Goal: Task Accomplishment & Management: Manage account settings

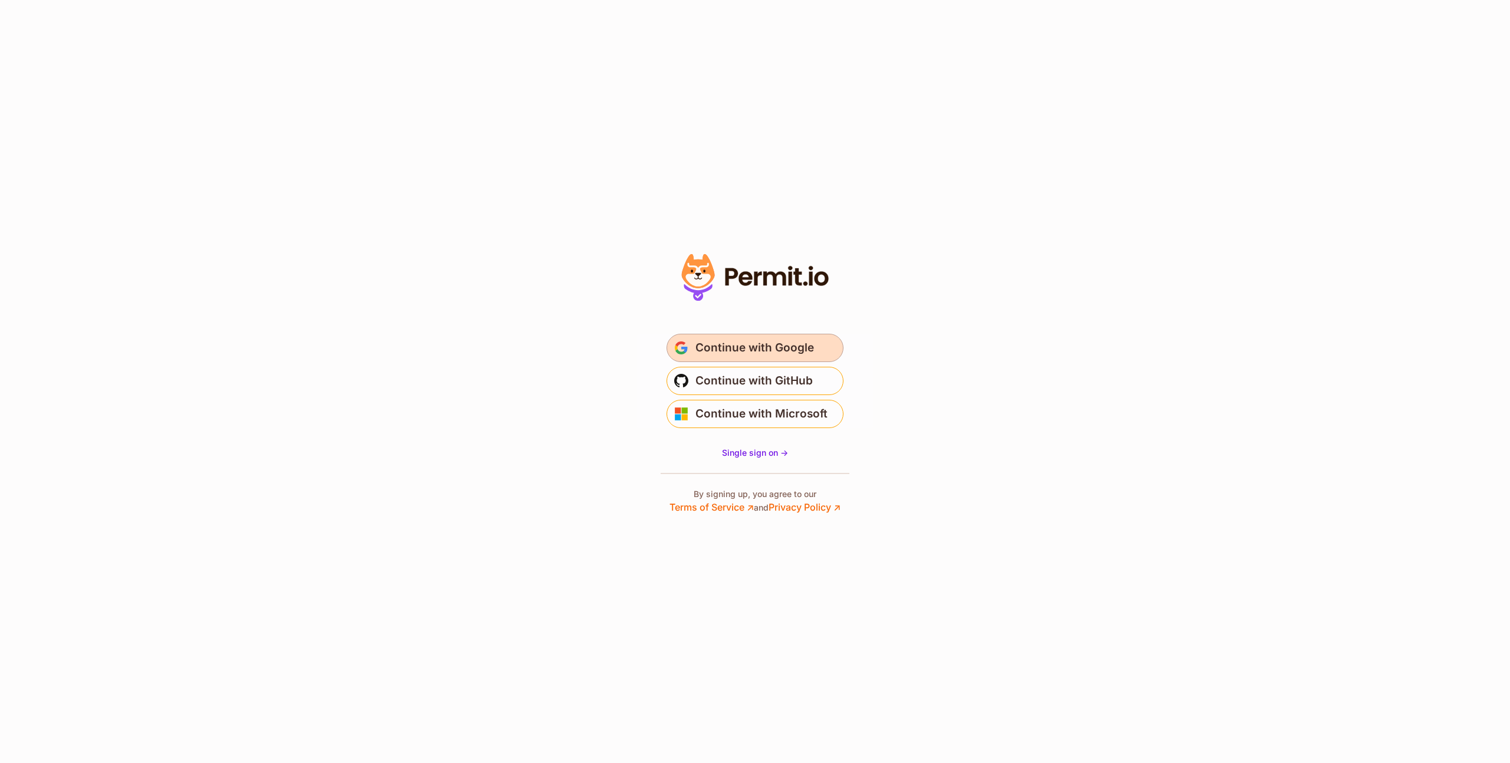
click at [741, 348] on span "Continue with Google" at bounding box center [754, 348] width 119 height 19
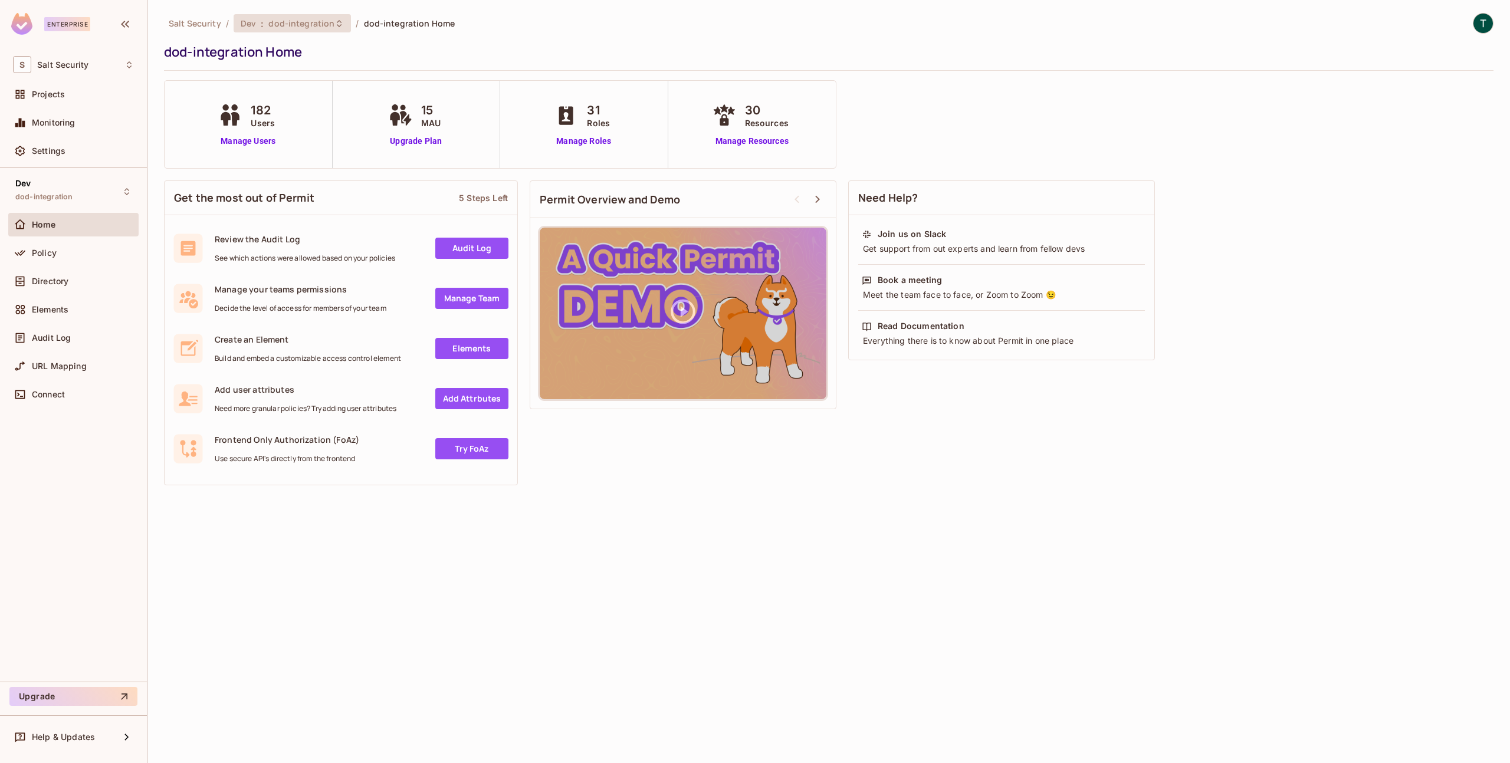
click at [334, 21] on icon at bounding box center [338, 23] width 9 height 9
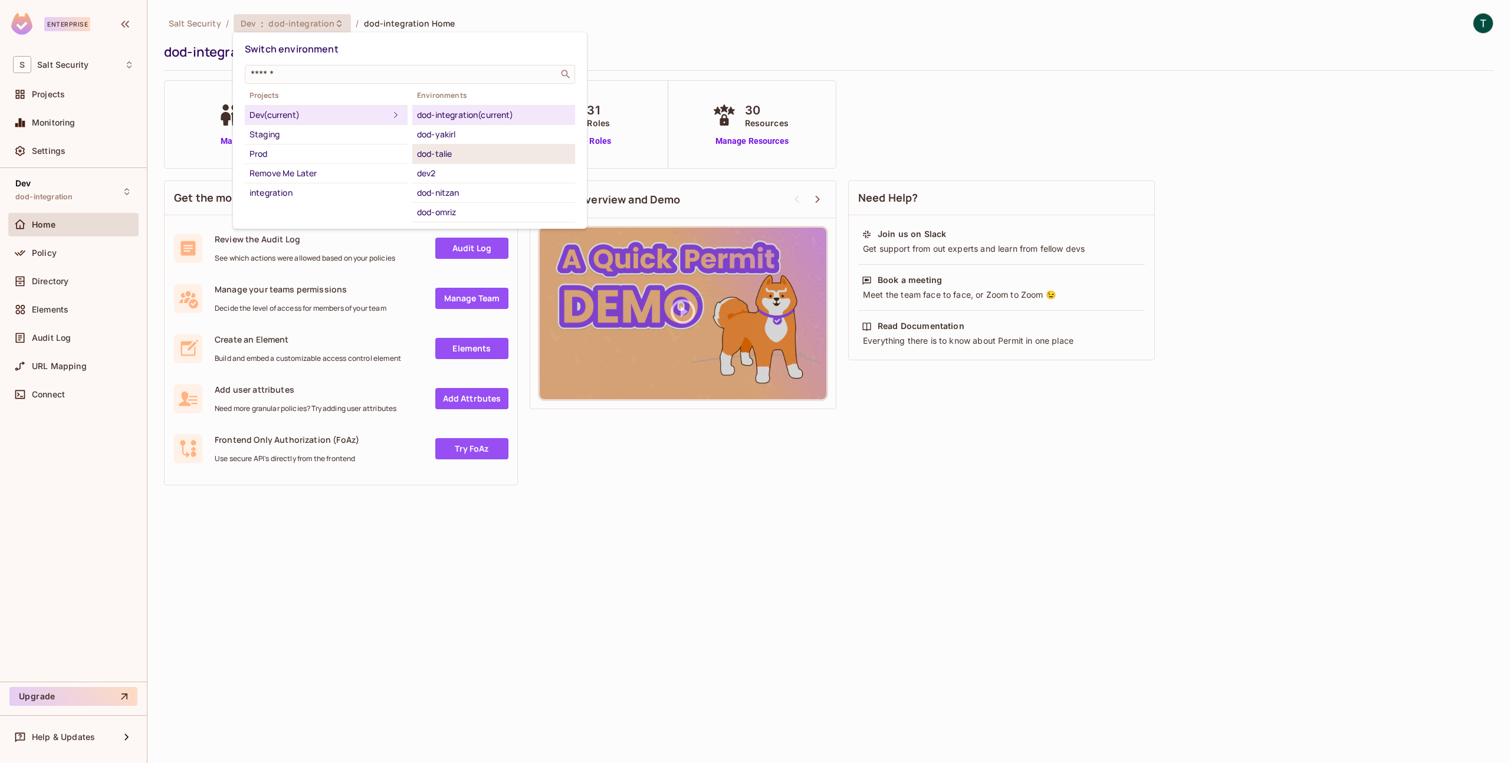
click at [454, 152] on div "dod-talie" at bounding box center [493, 154] width 153 height 14
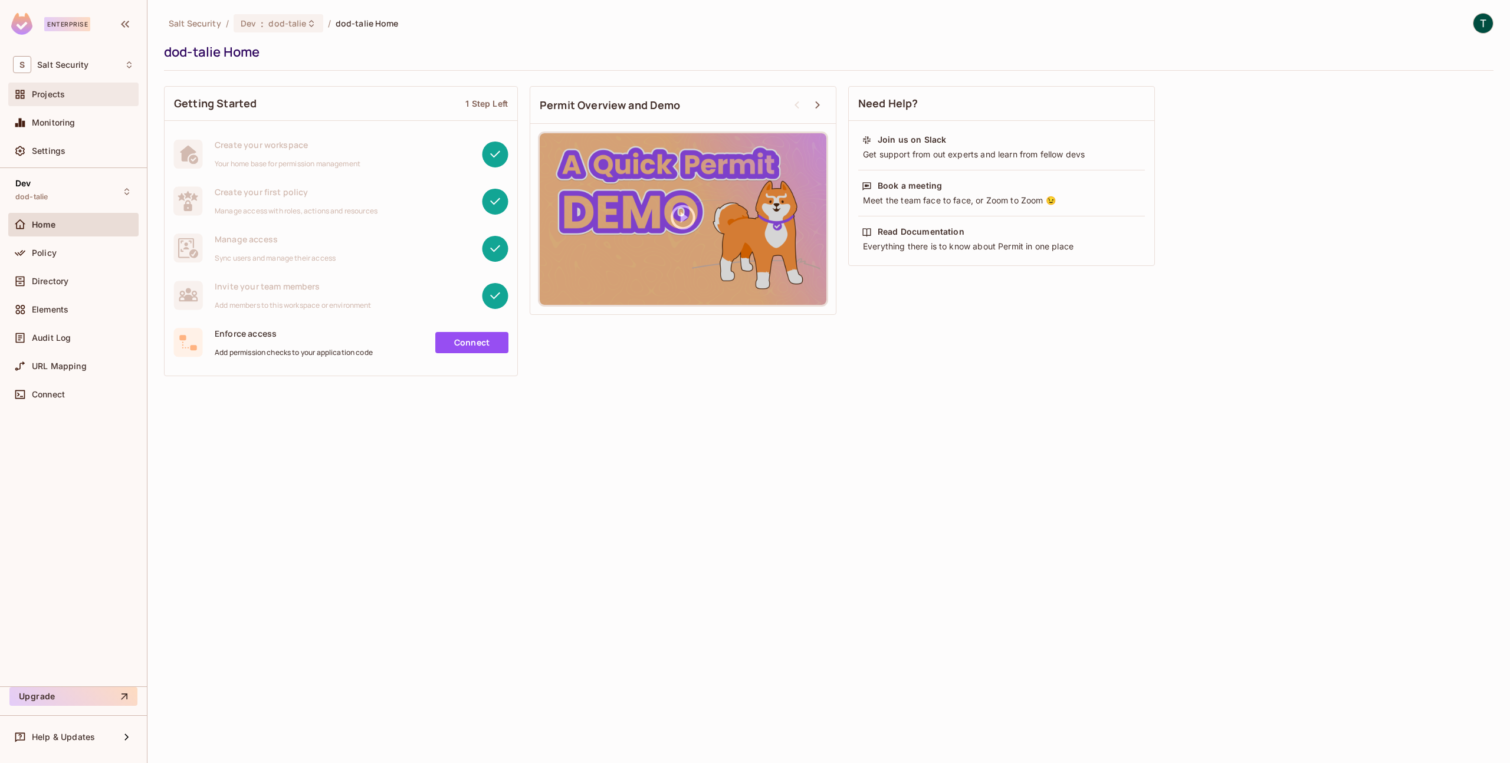
click at [67, 94] on div "Projects" at bounding box center [83, 94] width 102 height 9
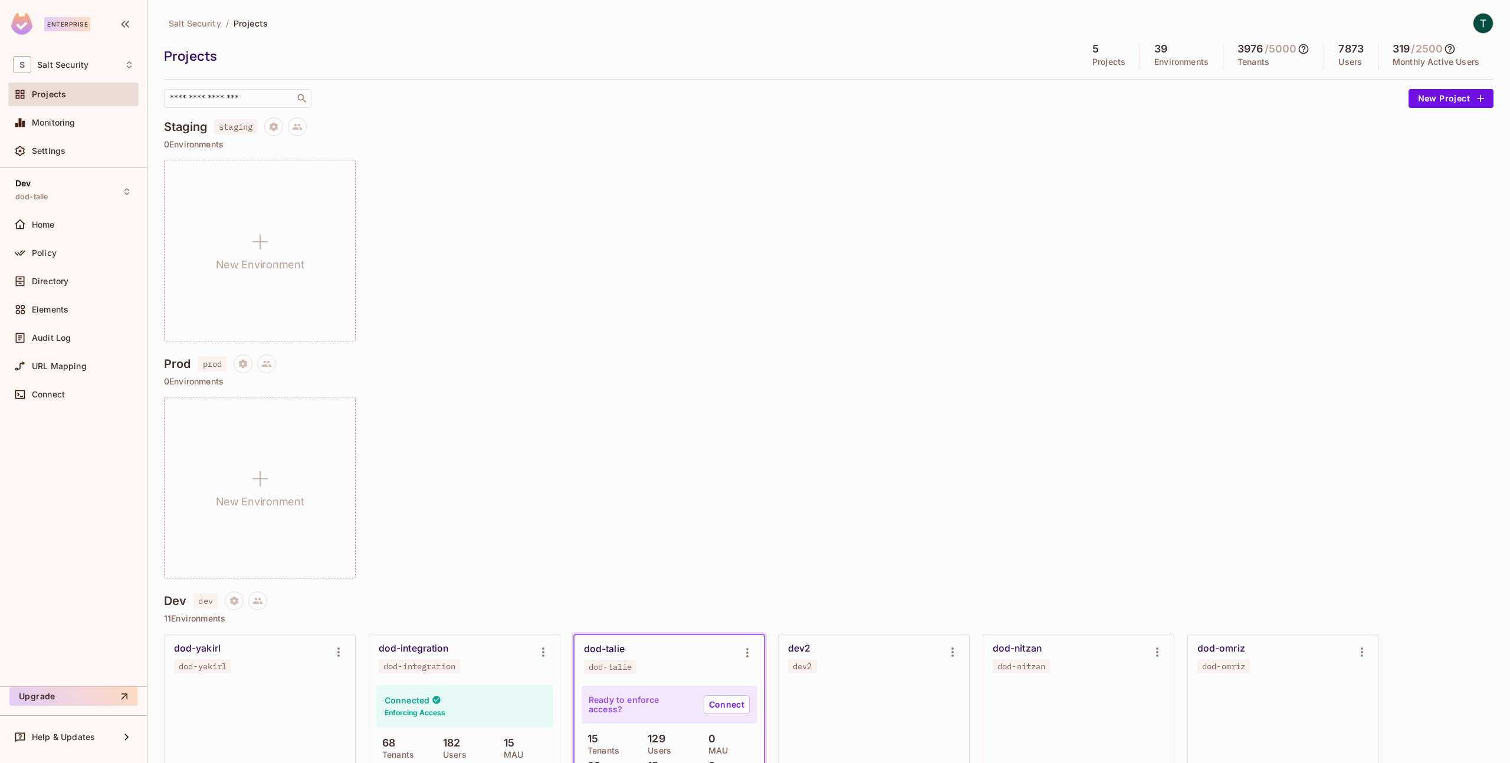
scroll to position [167, 0]
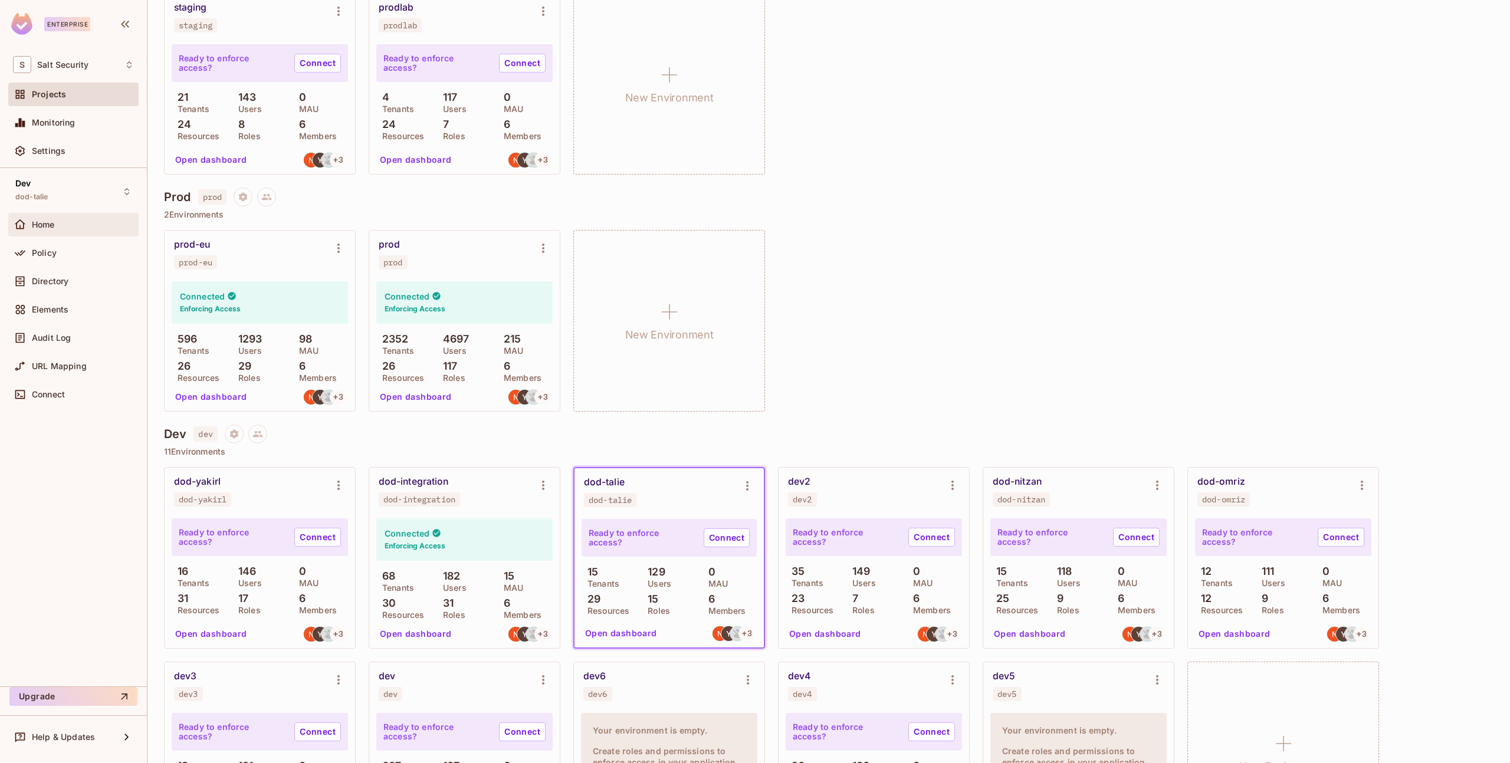
click at [41, 227] on span "Home" at bounding box center [43, 224] width 23 height 9
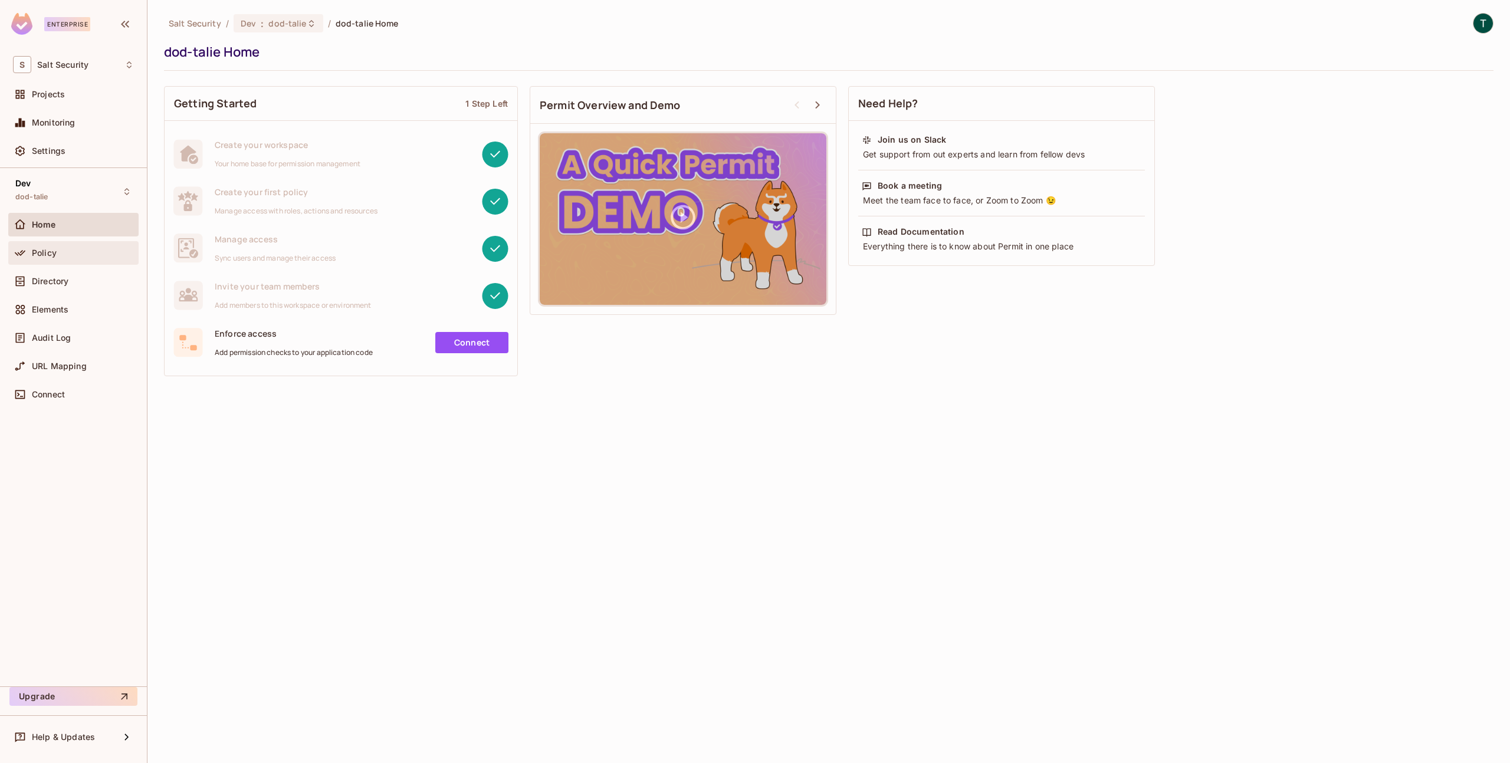
click at [53, 255] on span "Policy" at bounding box center [44, 252] width 25 height 9
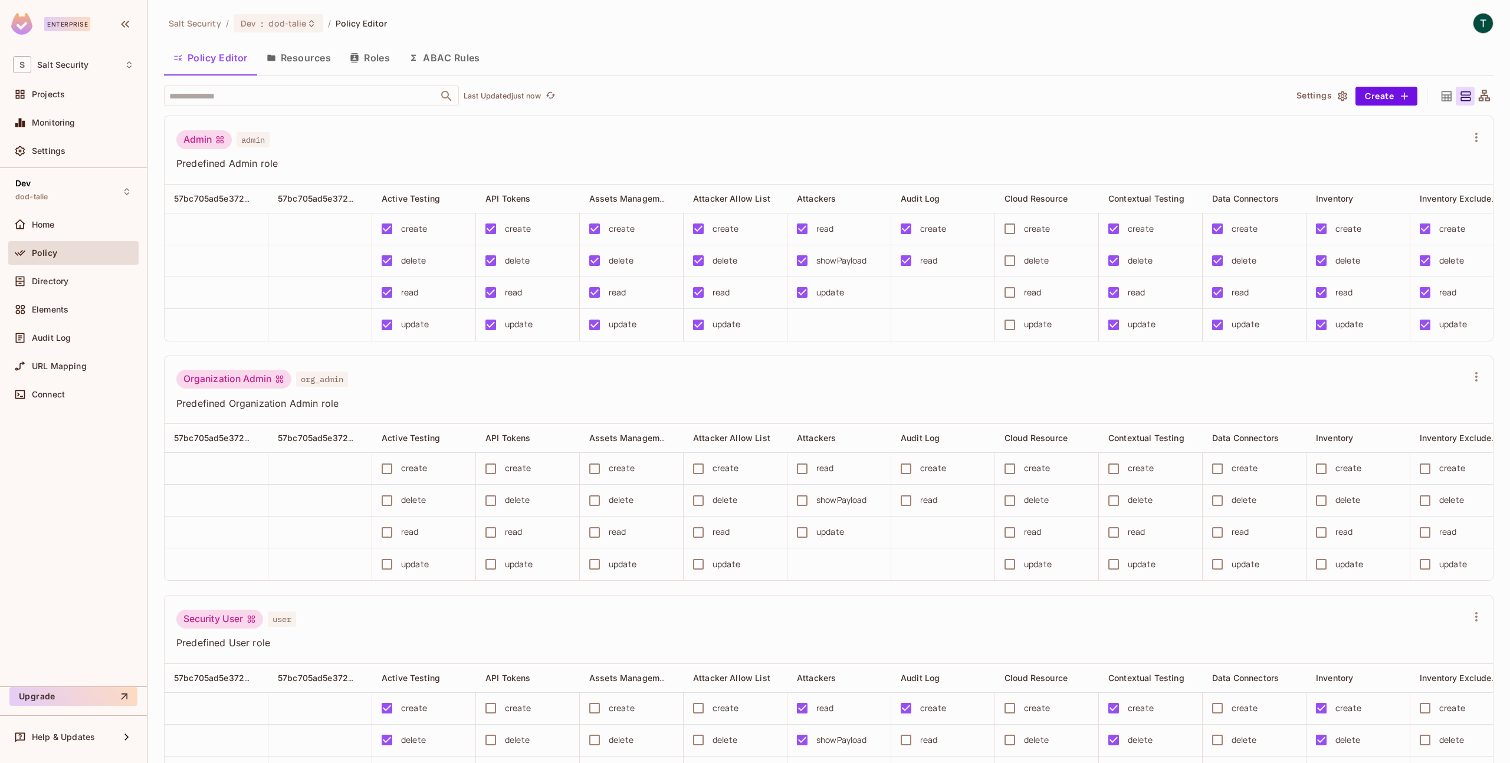
click at [294, 66] on button "Resources" at bounding box center [298, 57] width 83 height 29
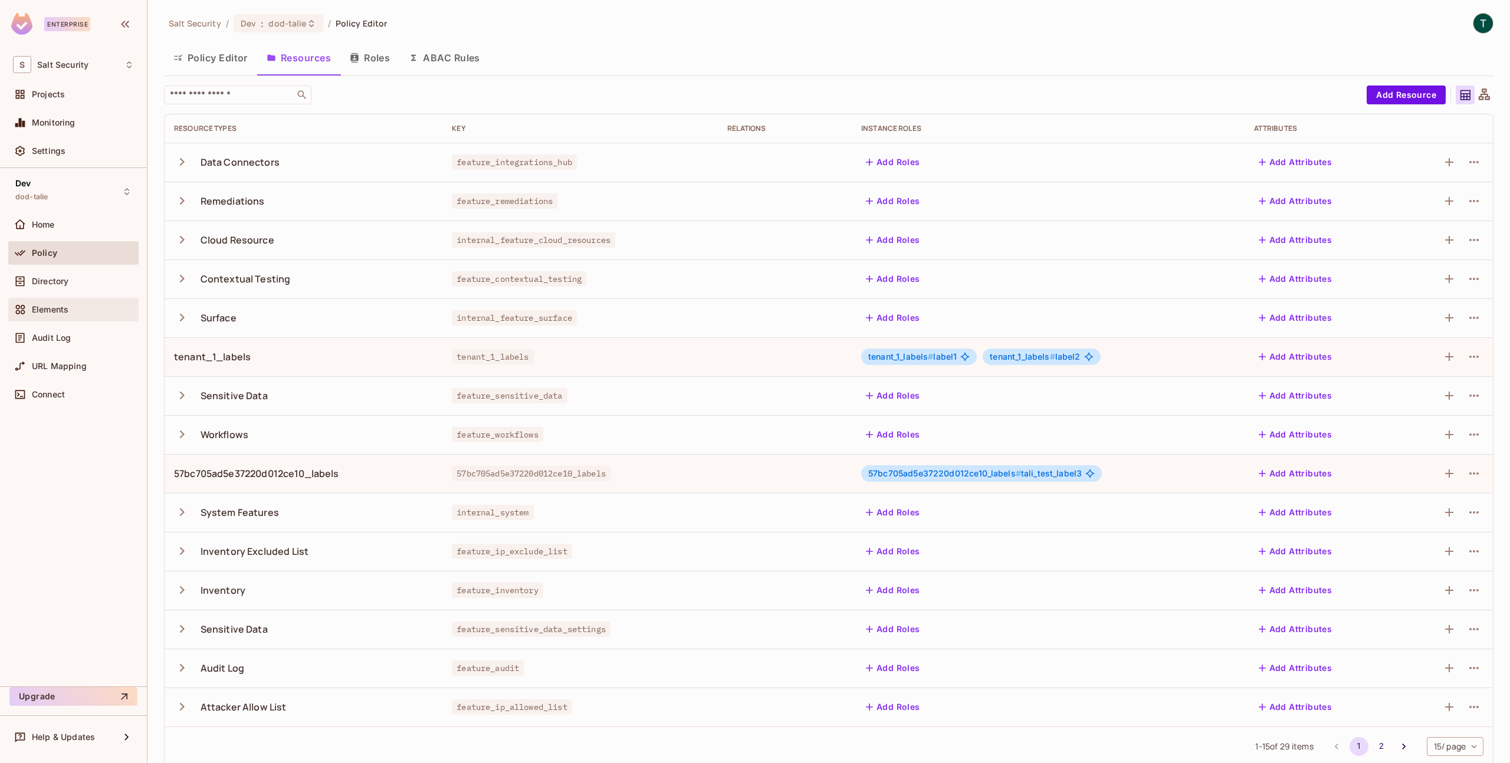
click at [44, 312] on span "Elements" at bounding box center [50, 309] width 37 height 9
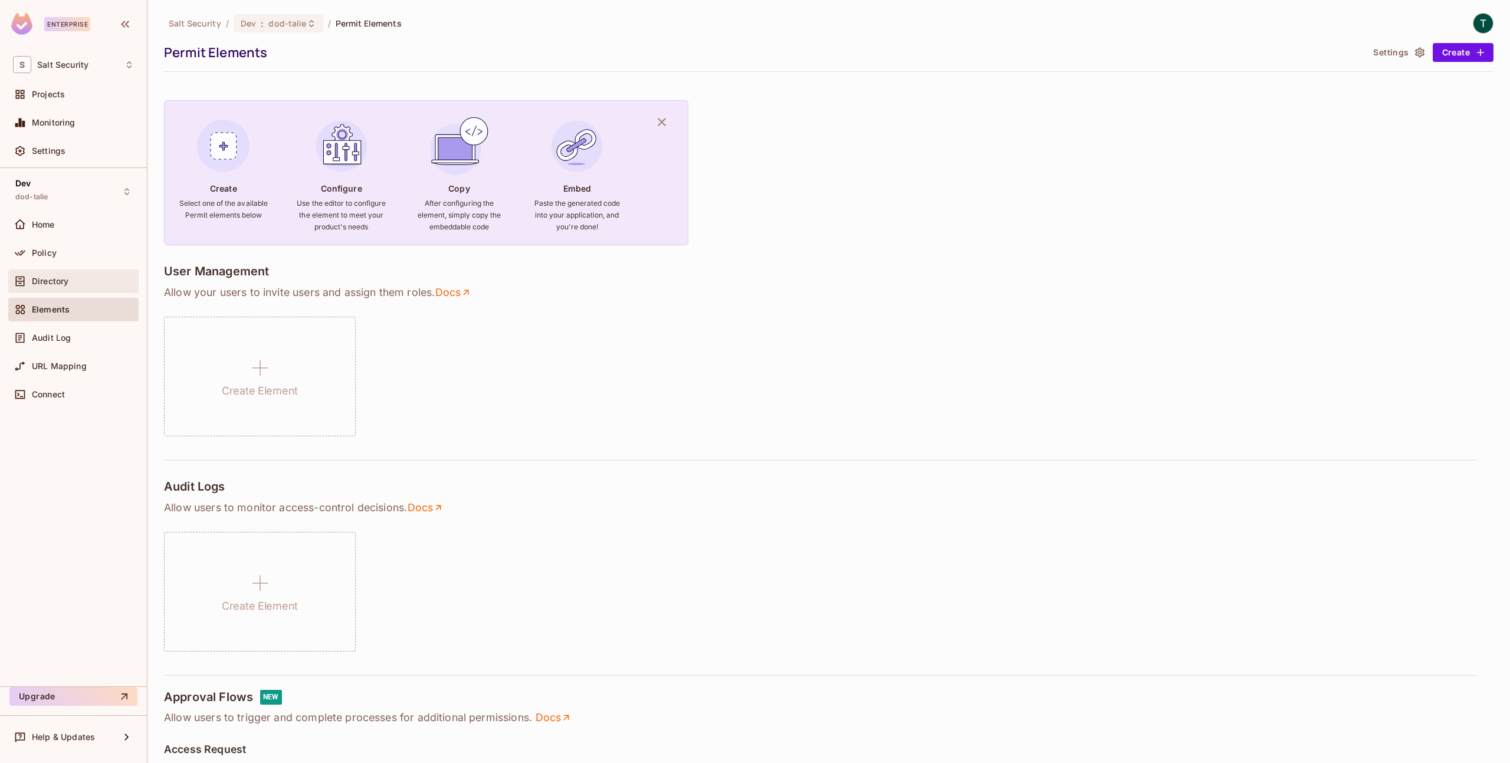
click at [45, 289] on div "Directory" at bounding box center [73, 282] width 130 height 24
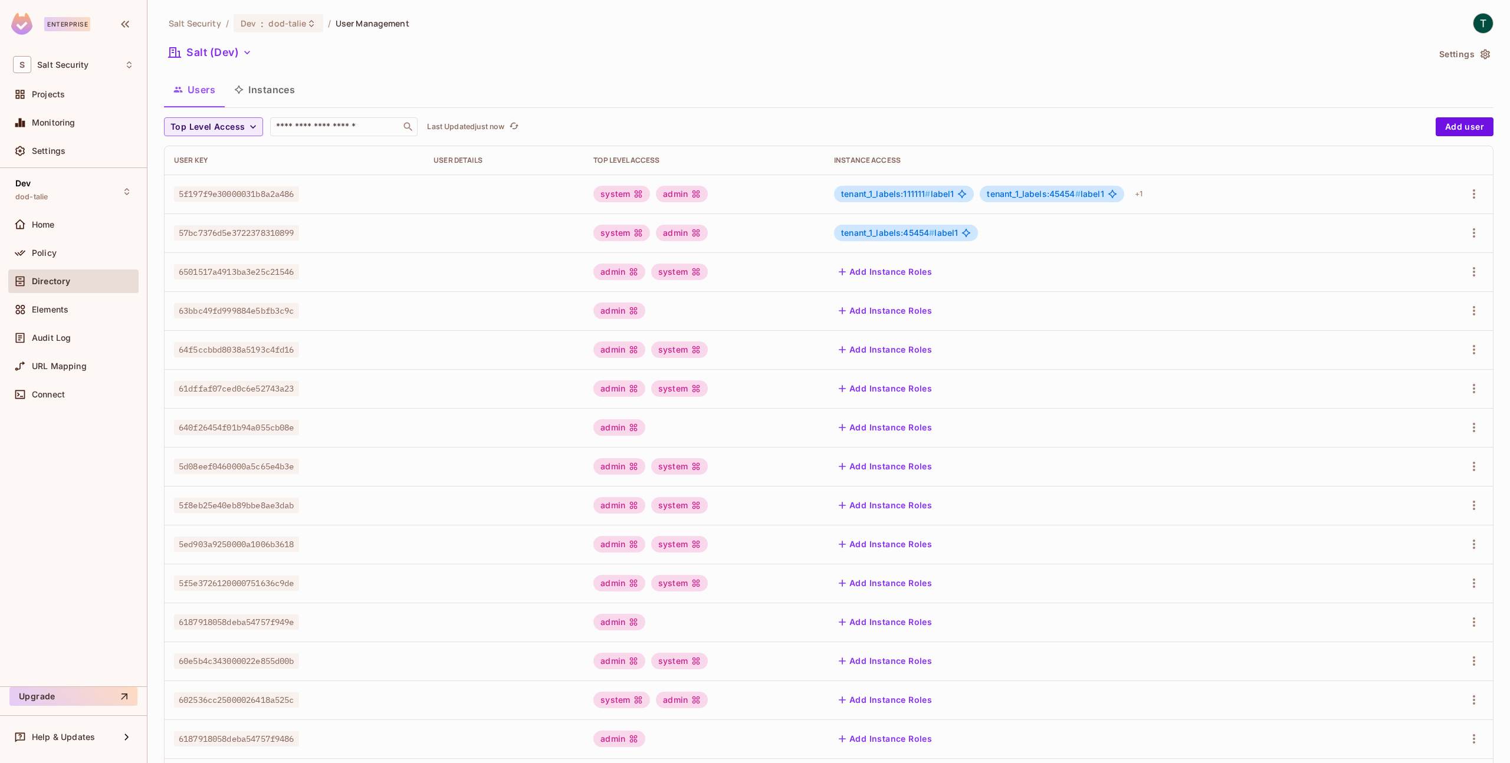
click at [241, 193] on span "5f197f9e30000031b8a2a486" at bounding box center [236, 193] width 125 height 15
click at [233, 196] on span "5f197f9e30000031b8a2a486" at bounding box center [236, 193] width 125 height 15
click at [1467, 197] on icon "button" at bounding box center [1474, 194] width 14 height 14
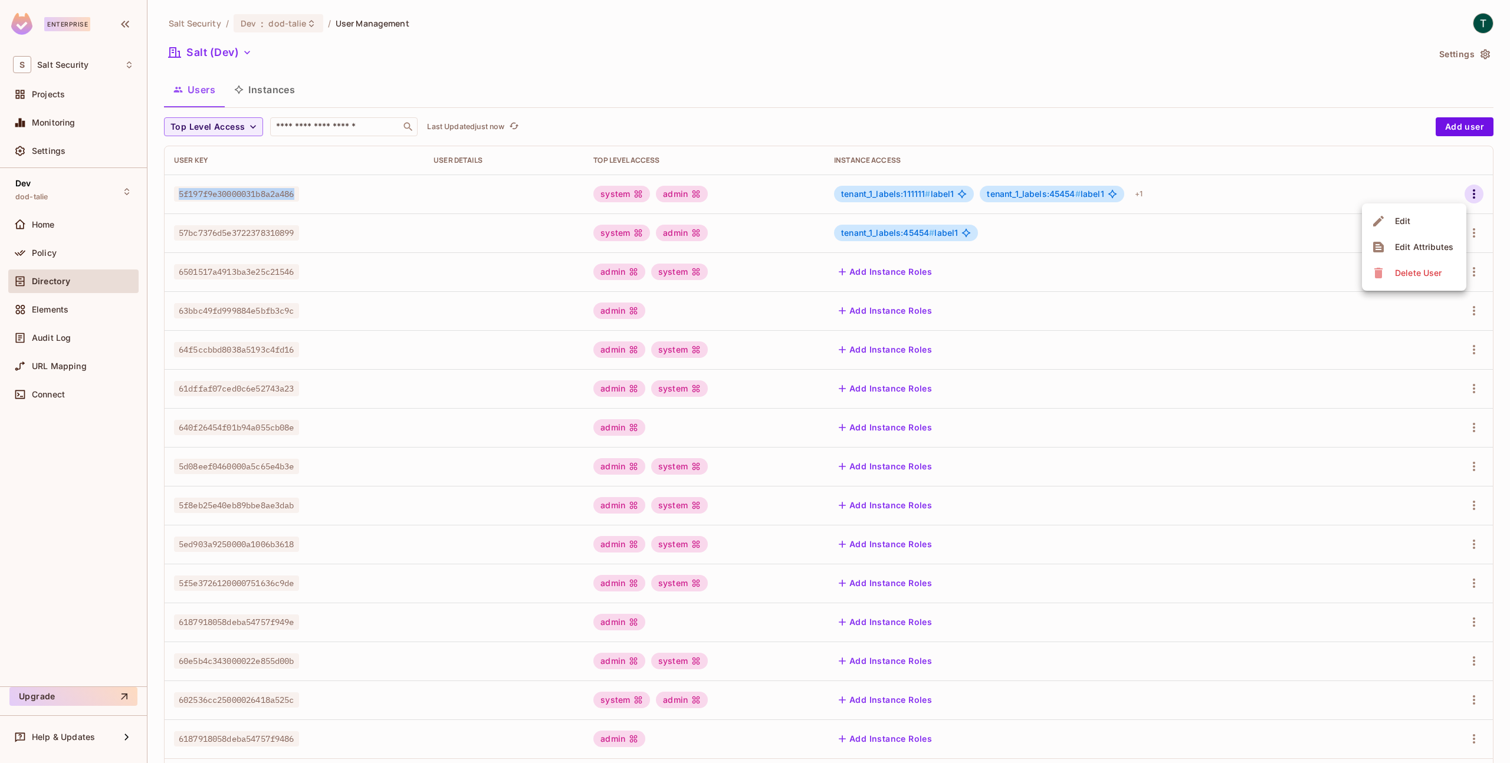
click at [1423, 219] on li "Edit" at bounding box center [1414, 221] width 104 height 26
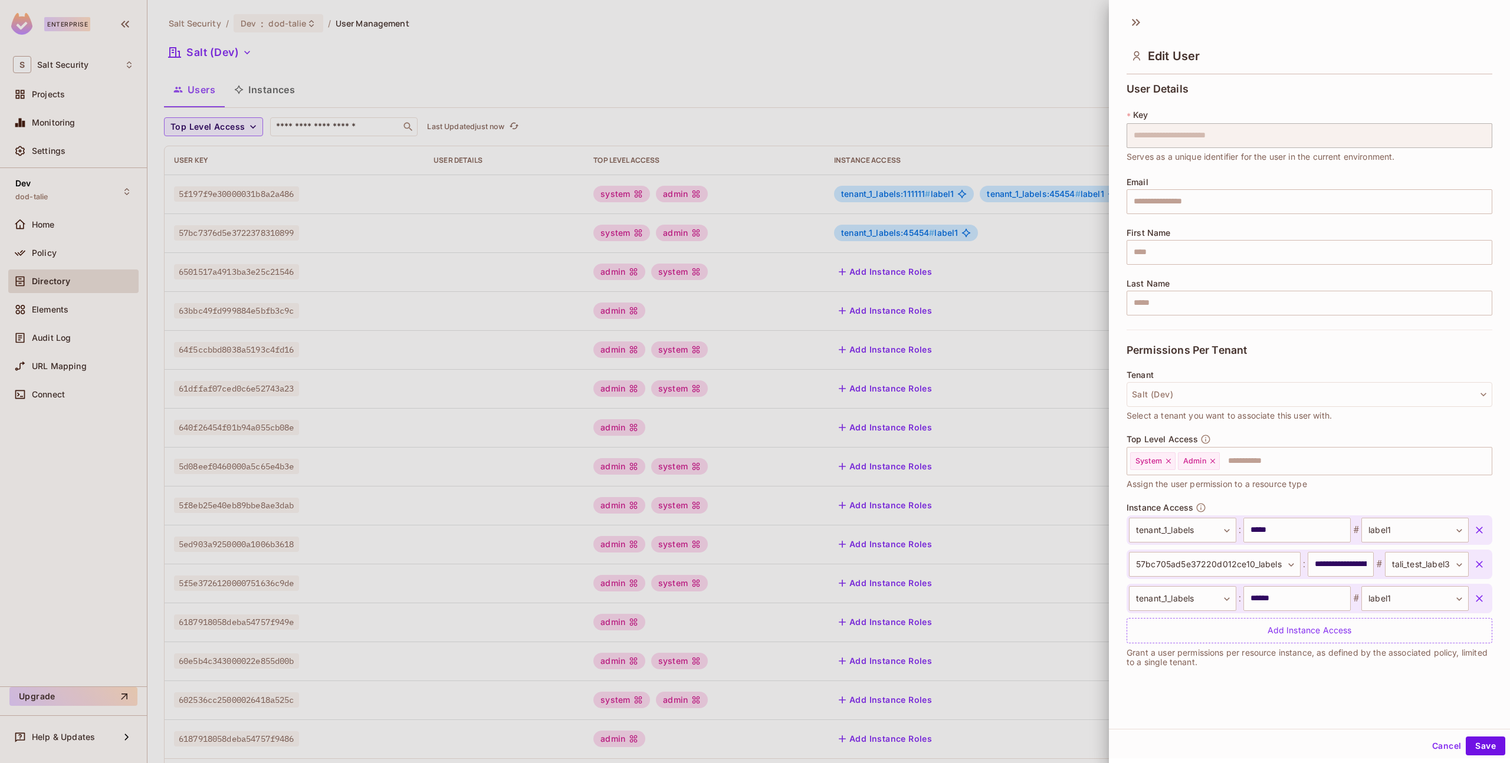
click at [1016, 35] on div at bounding box center [755, 381] width 1510 height 763
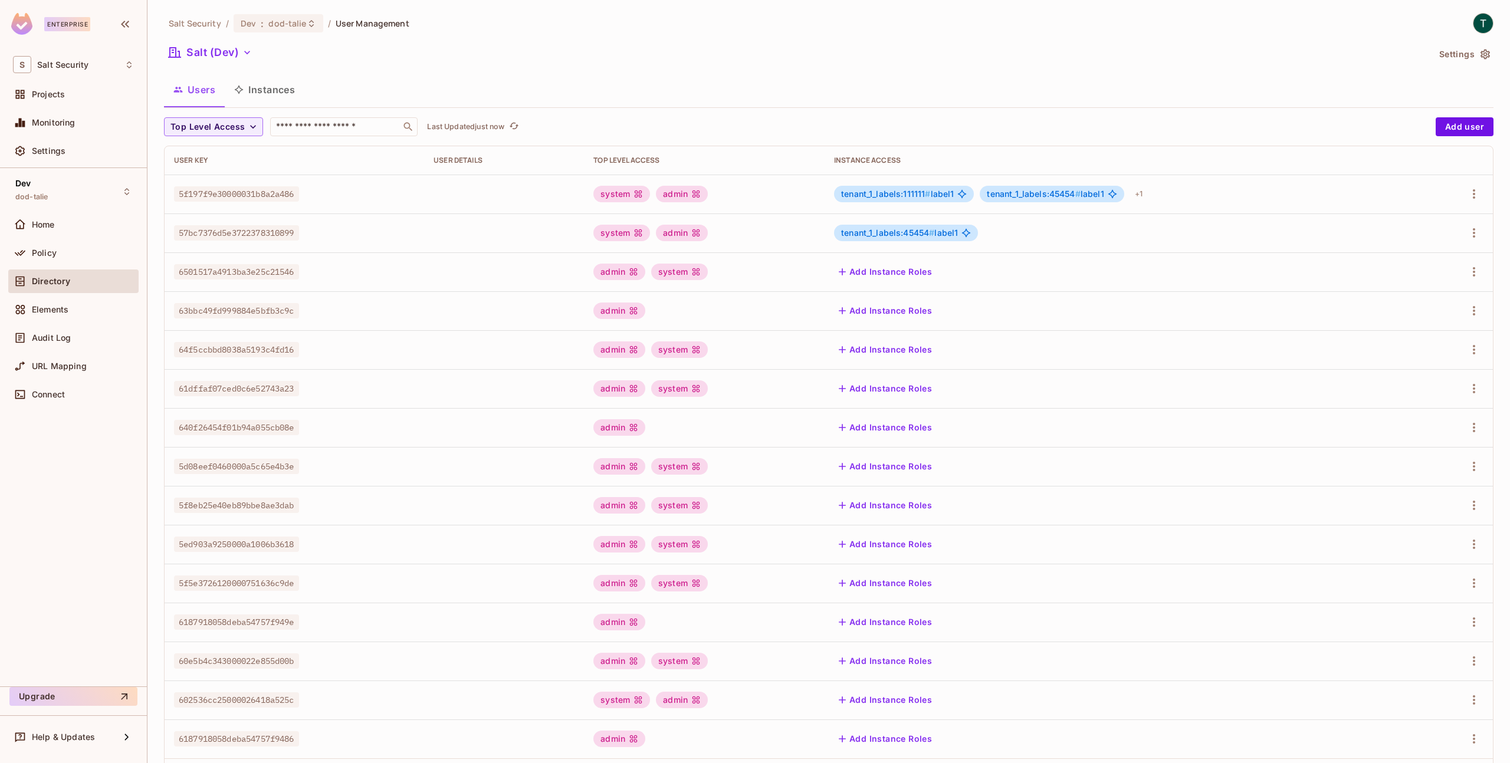
click at [253, 195] on span "5f197f9e30000031b8a2a486" at bounding box center [236, 193] width 125 height 15
copy span "5f197f9e30000031b8a2a486"
click at [284, 93] on button "Instances" at bounding box center [265, 89] width 80 height 29
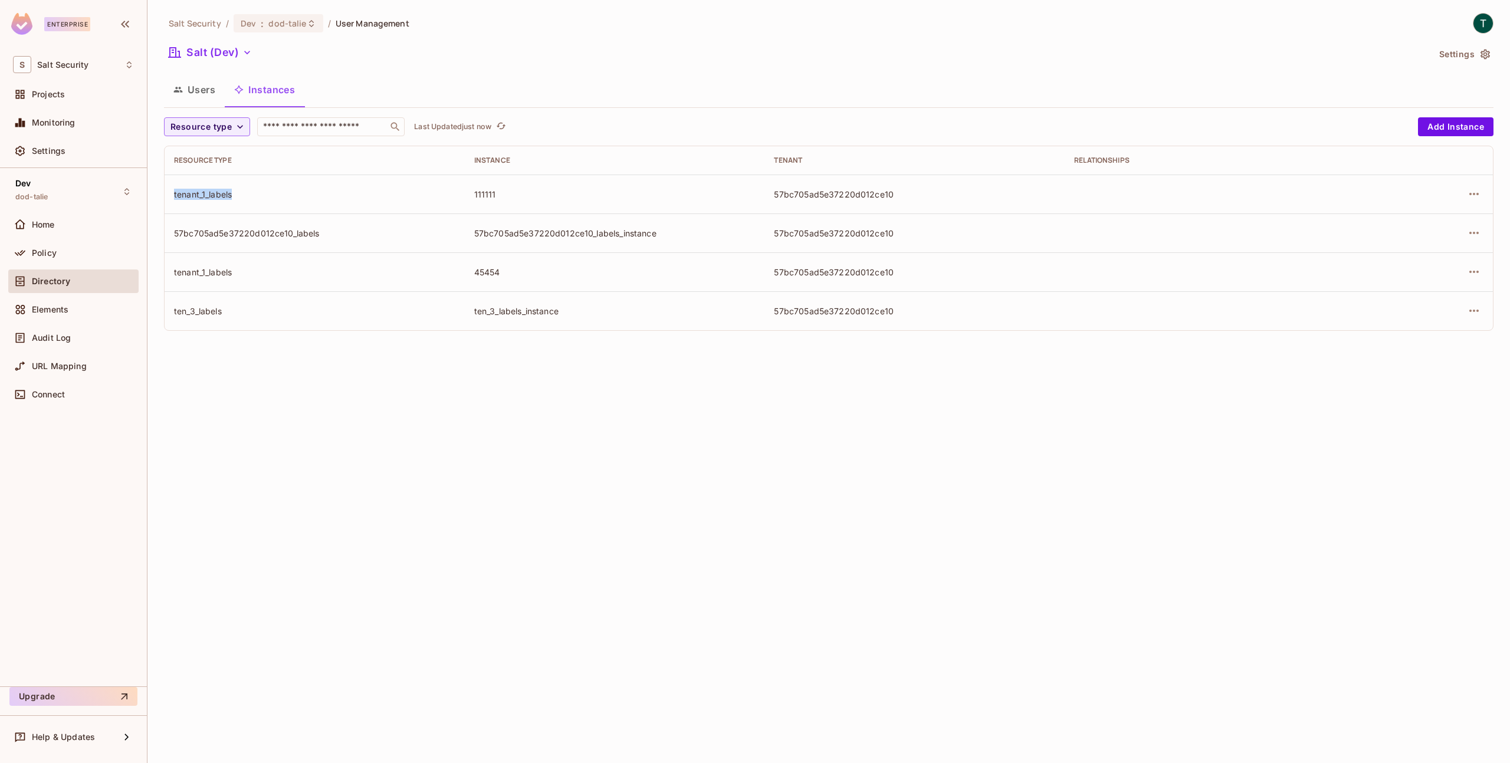
drag, startPoint x: 240, startPoint y: 195, endPoint x: 172, endPoint y: 198, distance: 68.5
click at [172, 198] on td "tenant_1_labels" at bounding box center [315, 194] width 300 height 39
copy div "tenant_1_labels"
click at [202, 90] on button "Users" at bounding box center [194, 89] width 61 height 29
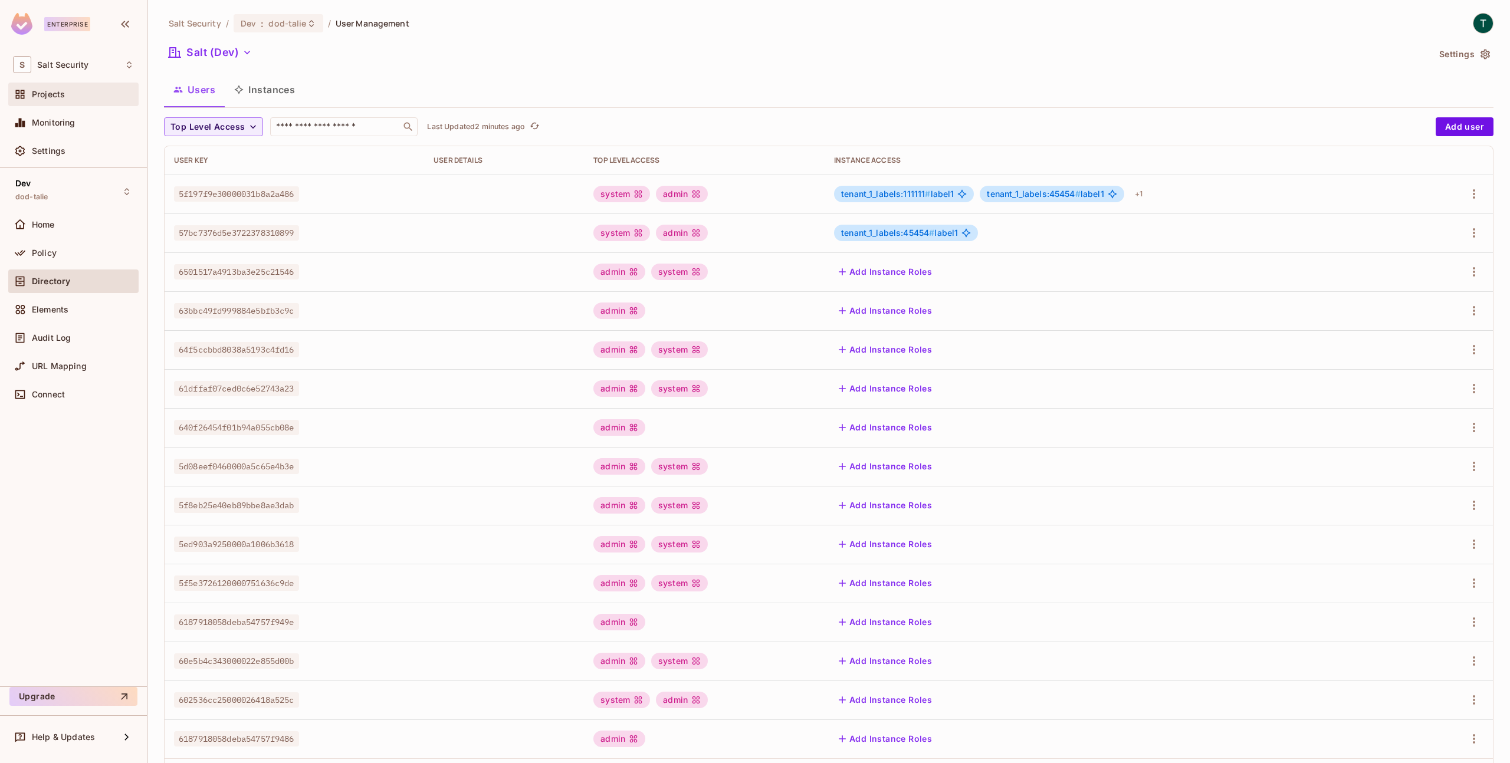
click at [45, 97] on span "Projects" at bounding box center [48, 94] width 33 height 9
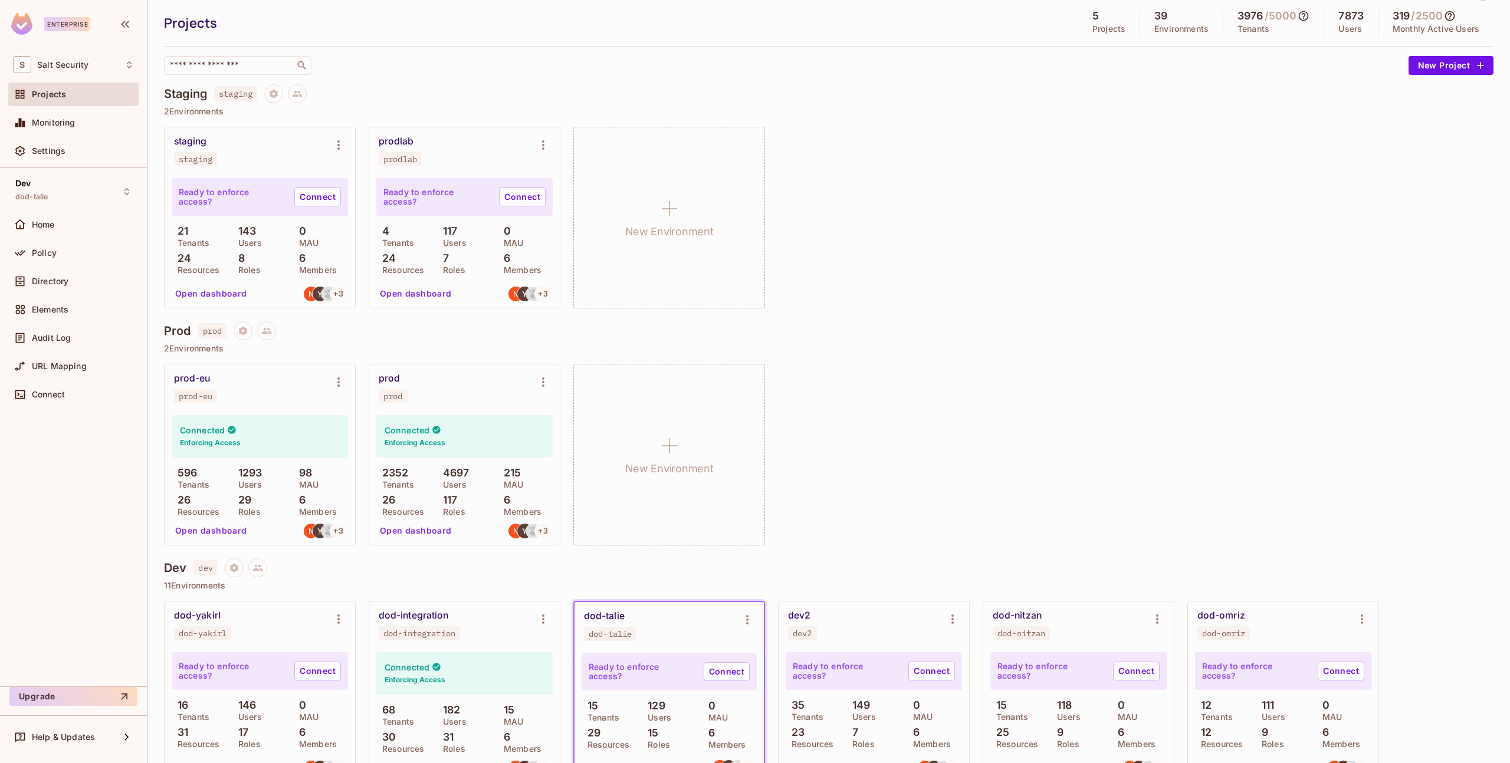
scroll to position [220, 0]
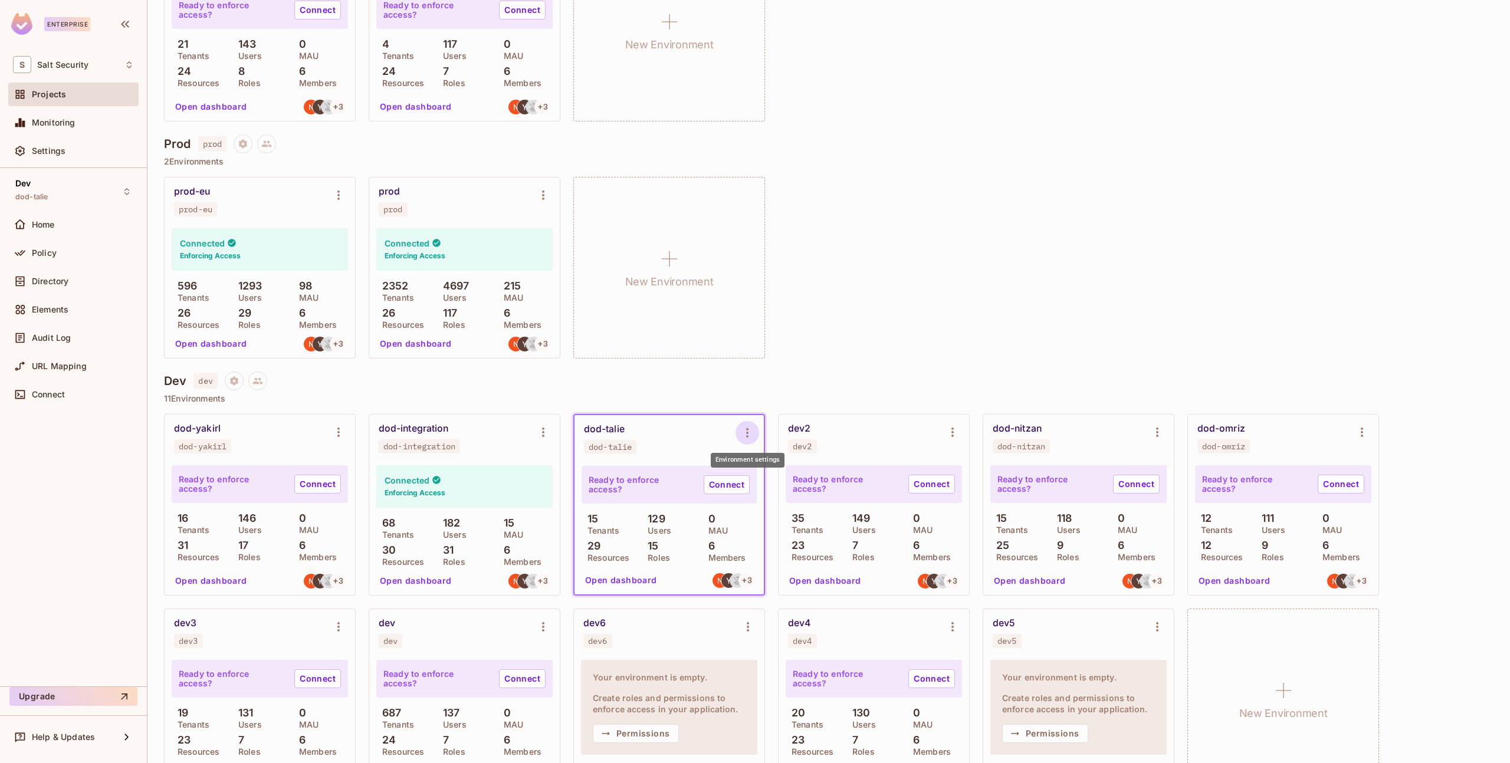
click at [746, 436] on icon "Environment settings" at bounding box center [747, 432] width 2 height 9
click at [795, 480] on div "Copy API Key" at bounding box center [807, 482] width 55 height 12
click at [544, 432] on icon "Environment settings" at bounding box center [543, 432] width 2 height 9
click at [576, 482] on div "Copy API Key" at bounding box center [603, 481] width 55 height 12
click at [59, 314] on div "Elements" at bounding box center [73, 310] width 121 height 14
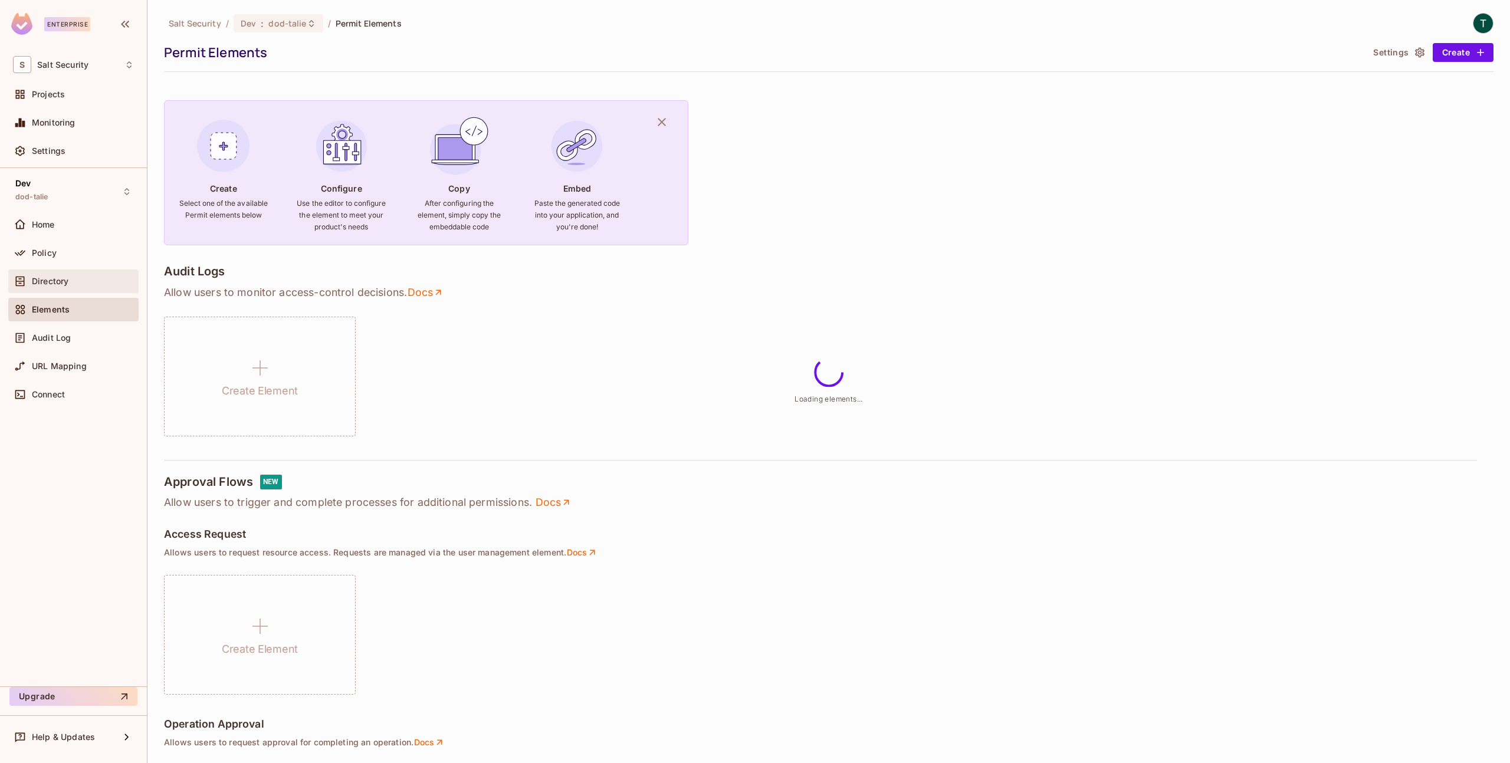
click at [37, 273] on div "Directory" at bounding box center [73, 282] width 130 height 24
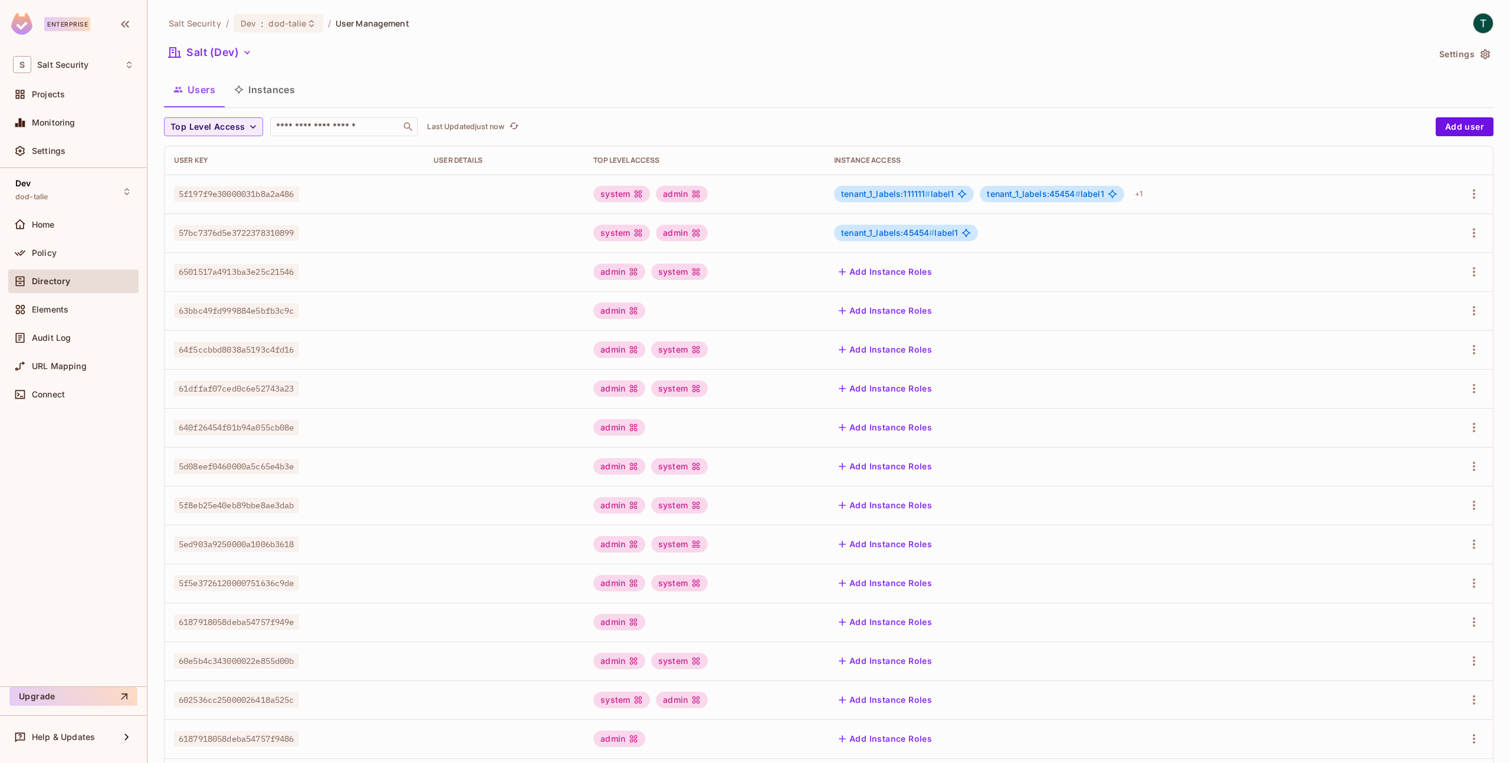
click at [244, 195] on span "5f197f9e30000031b8a2a486" at bounding box center [236, 193] width 125 height 15
copy span "5f197f9e30000031b8a2a486"
click at [300, 127] on input "text" at bounding box center [336, 127] width 124 height 12
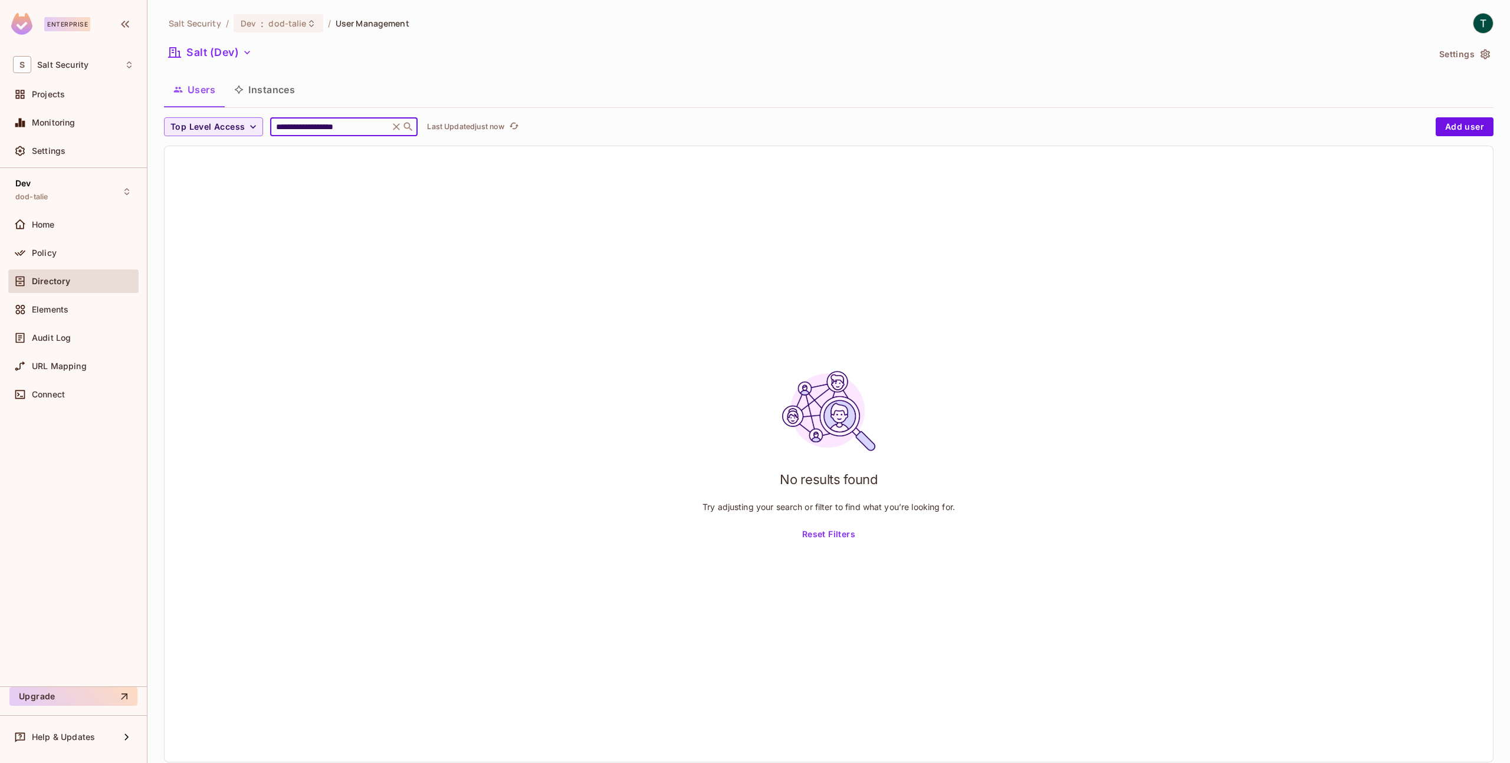
type input "**********"
click at [311, 134] on div "**********" at bounding box center [343, 126] width 147 height 19
click at [397, 127] on icon at bounding box center [396, 127] width 12 height 12
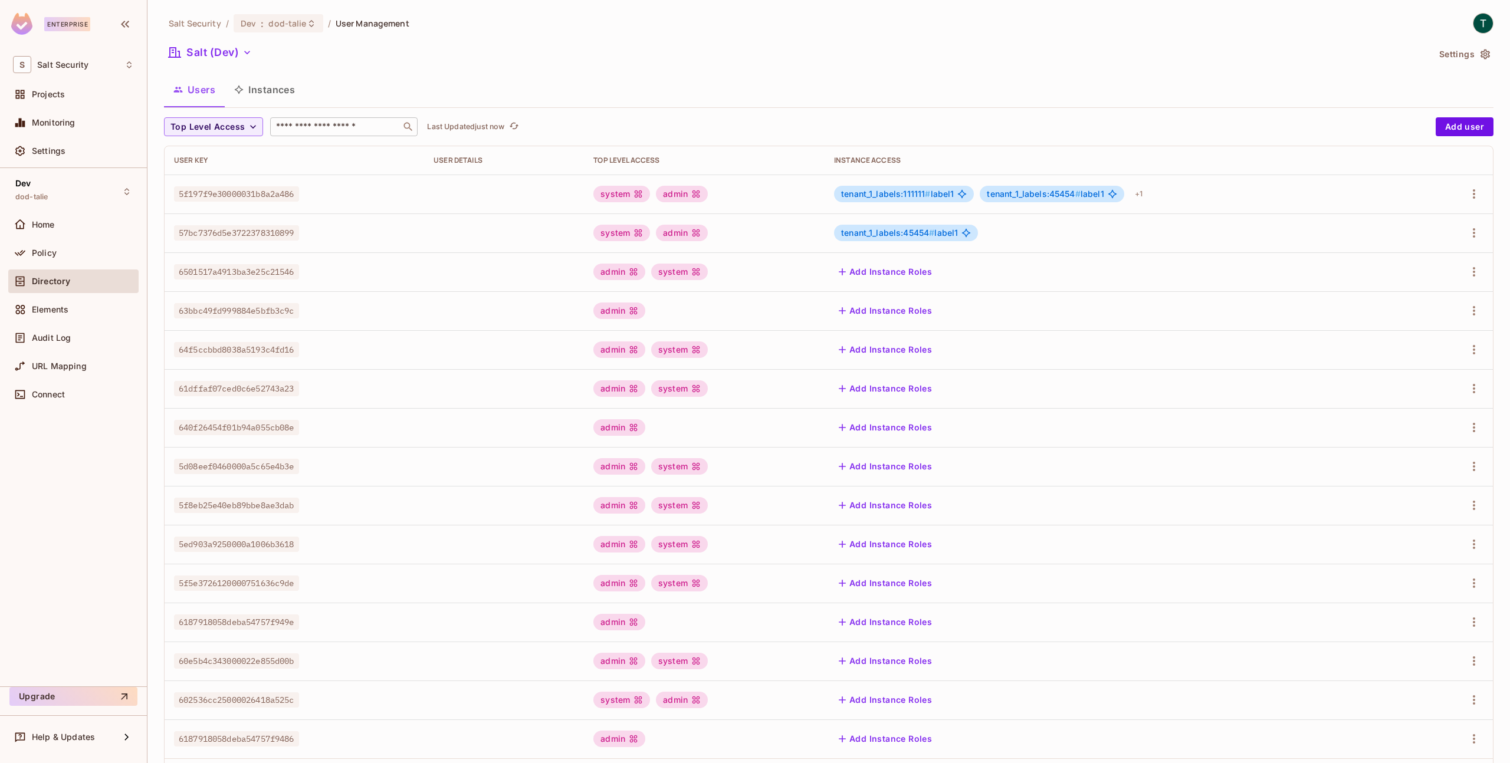
click at [277, 192] on span "5f197f9e30000031b8a2a486" at bounding box center [236, 193] width 125 height 15
click at [266, 196] on span "5f197f9e30000031b8a2a486" at bounding box center [236, 193] width 125 height 15
click at [65, 90] on div "Projects" at bounding box center [83, 94] width 102 height 9
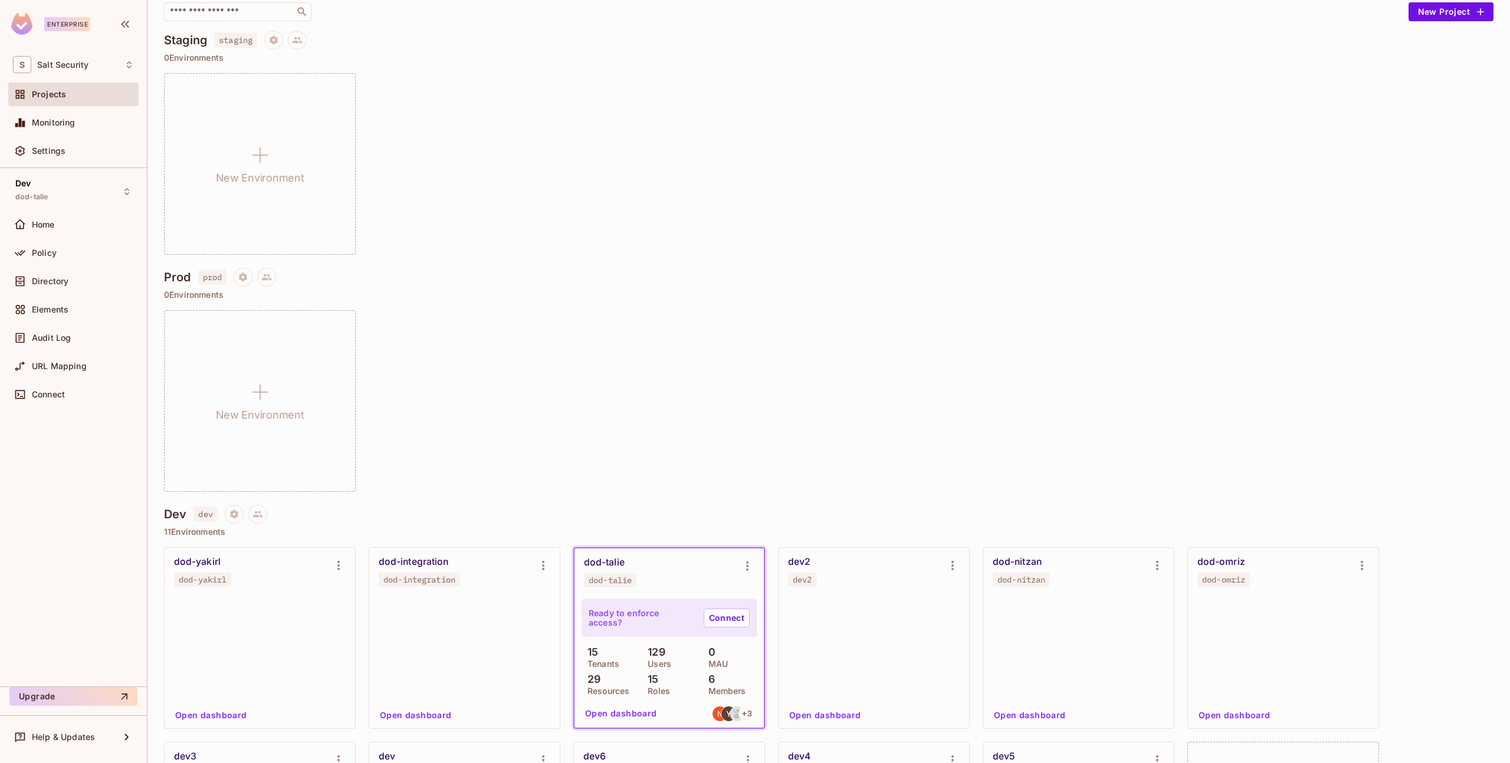
scroll to position [188, 0]
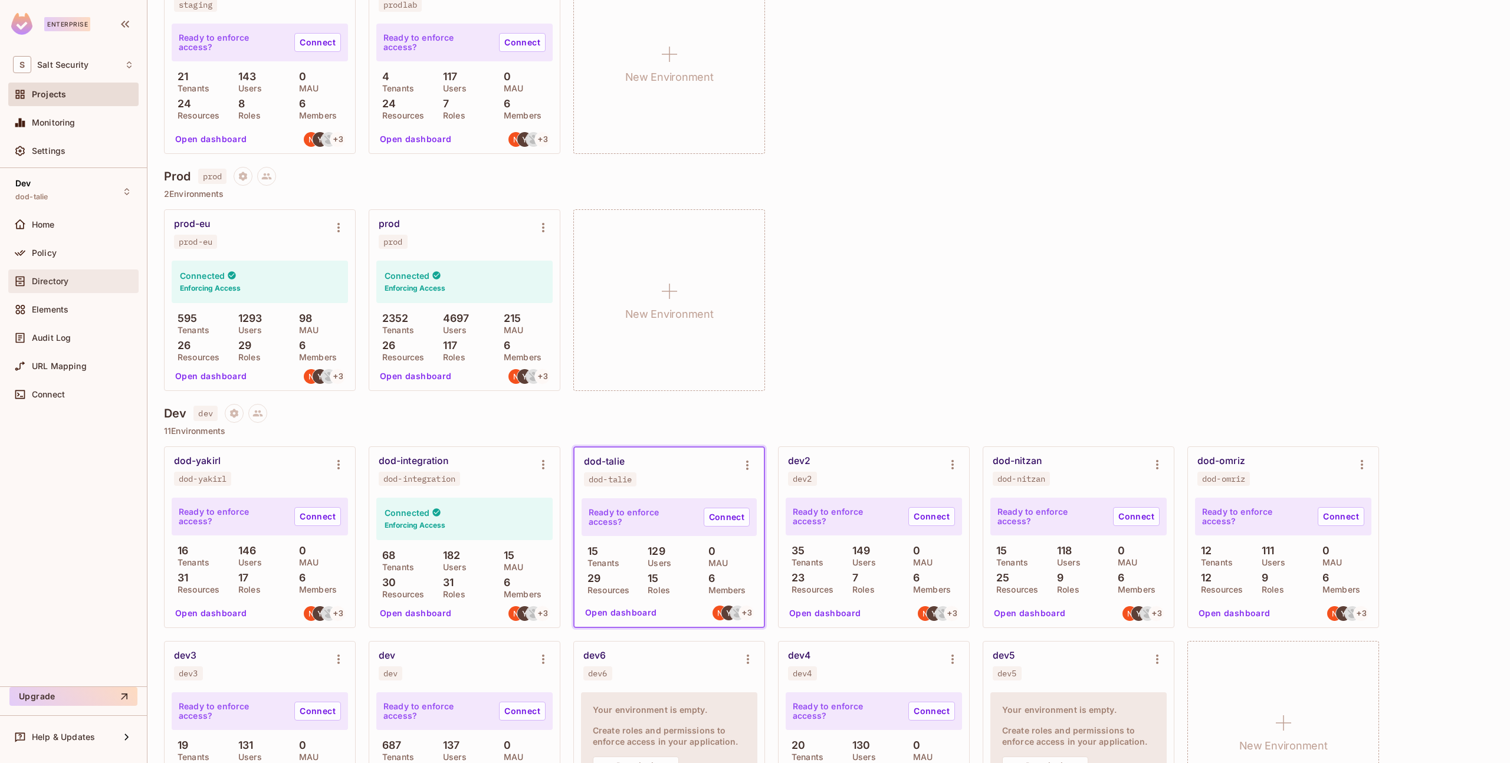
click at [49, 284] on span "Directory" at bounding box center [50, 281] width 37 height 9
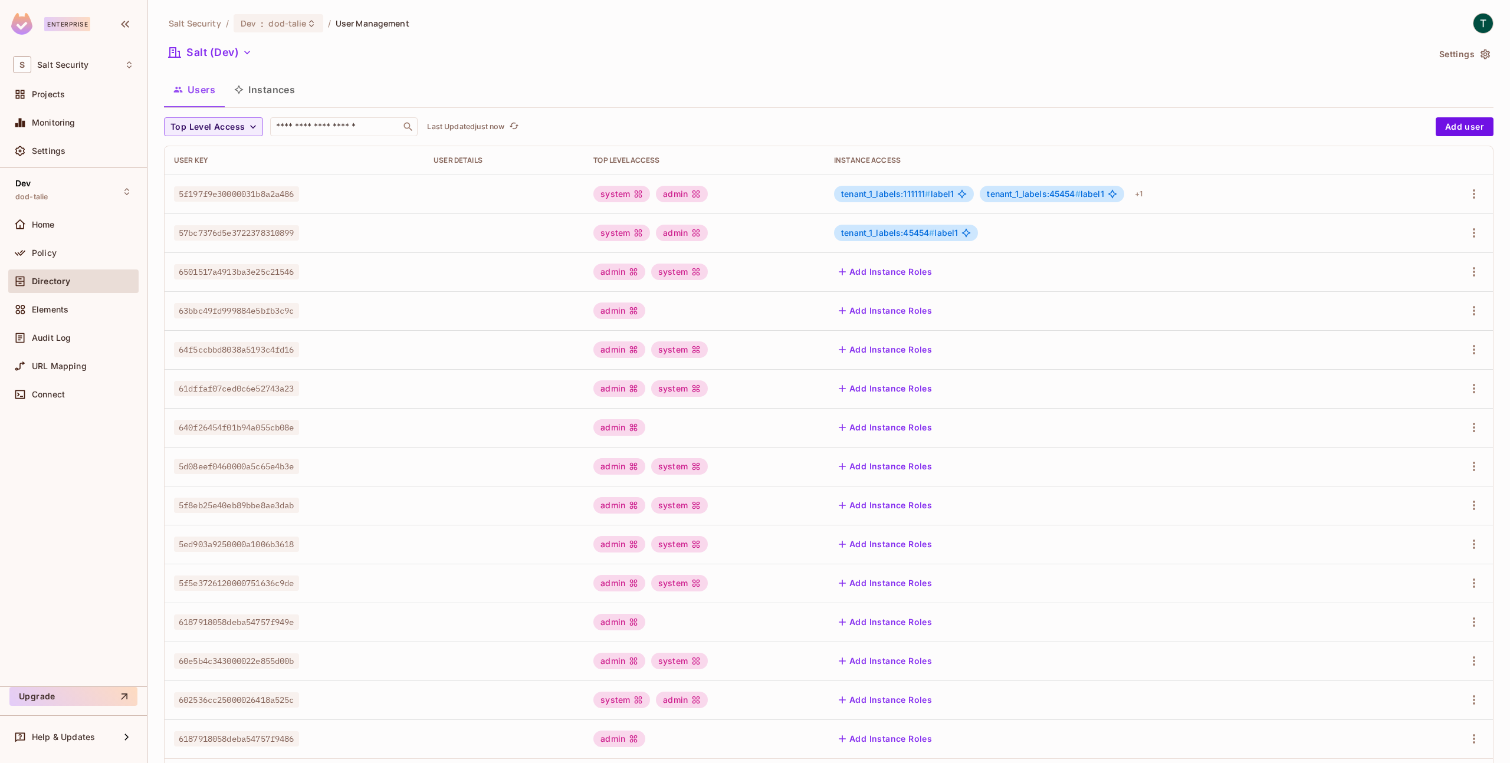
click at [276, 196] on span "5f197f9e30000031b8a2a486" at bounding box center [236, 193] width 125 height 15
copy span "5f197f9e30000031b8a2a486"
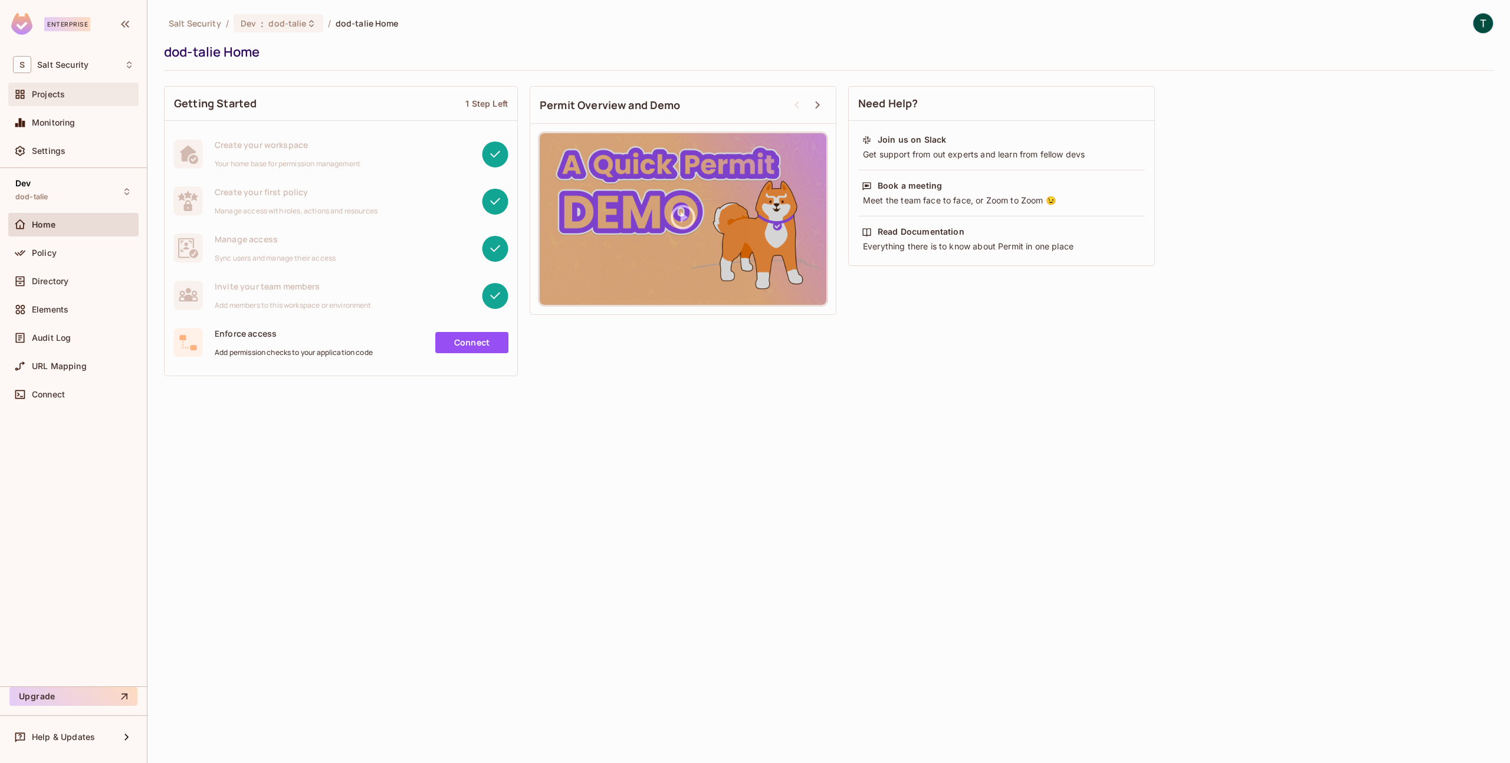
click at [61, 92] on span "Projects" at bounding box center [48, 94] width 33 height 9
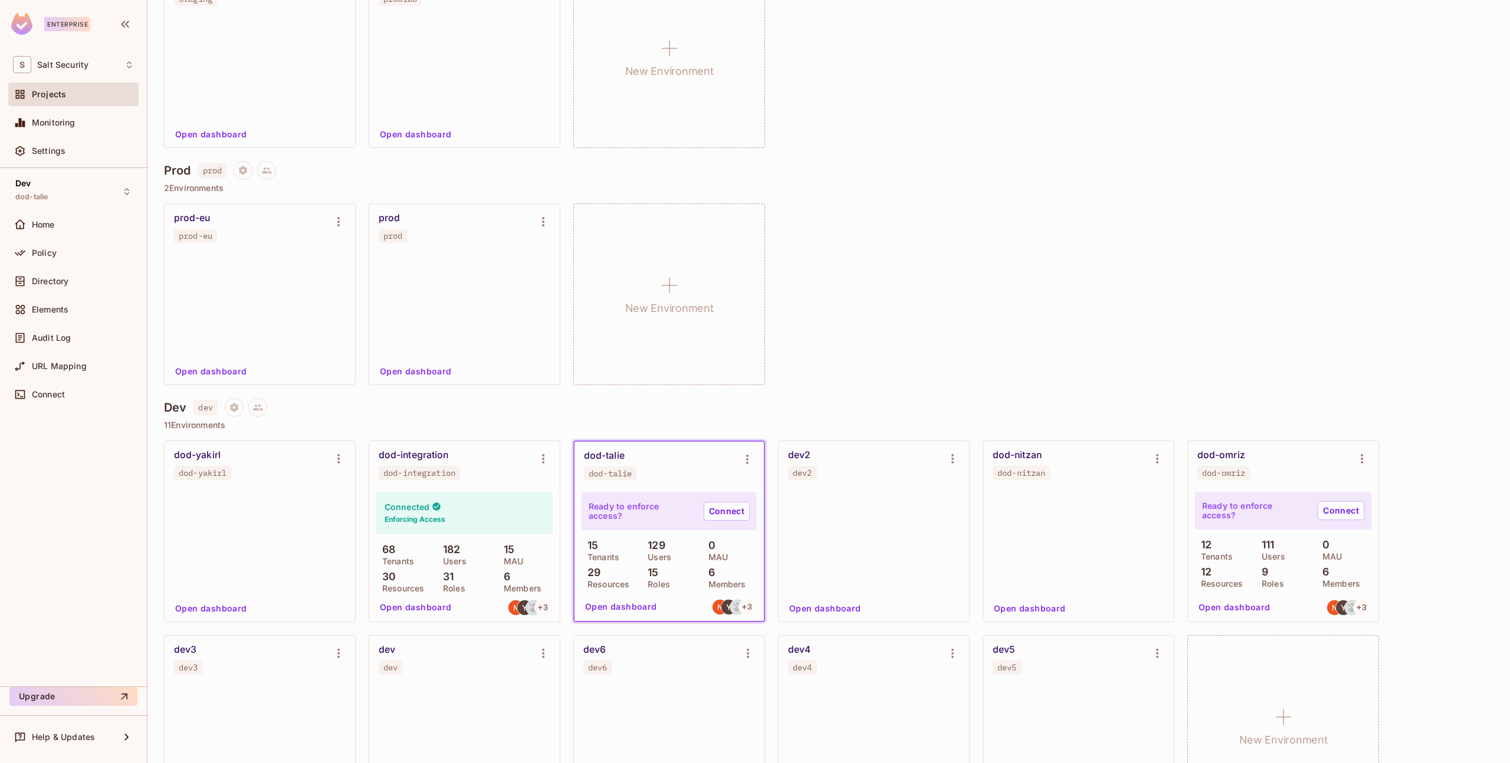
scroll to position [411, 0]
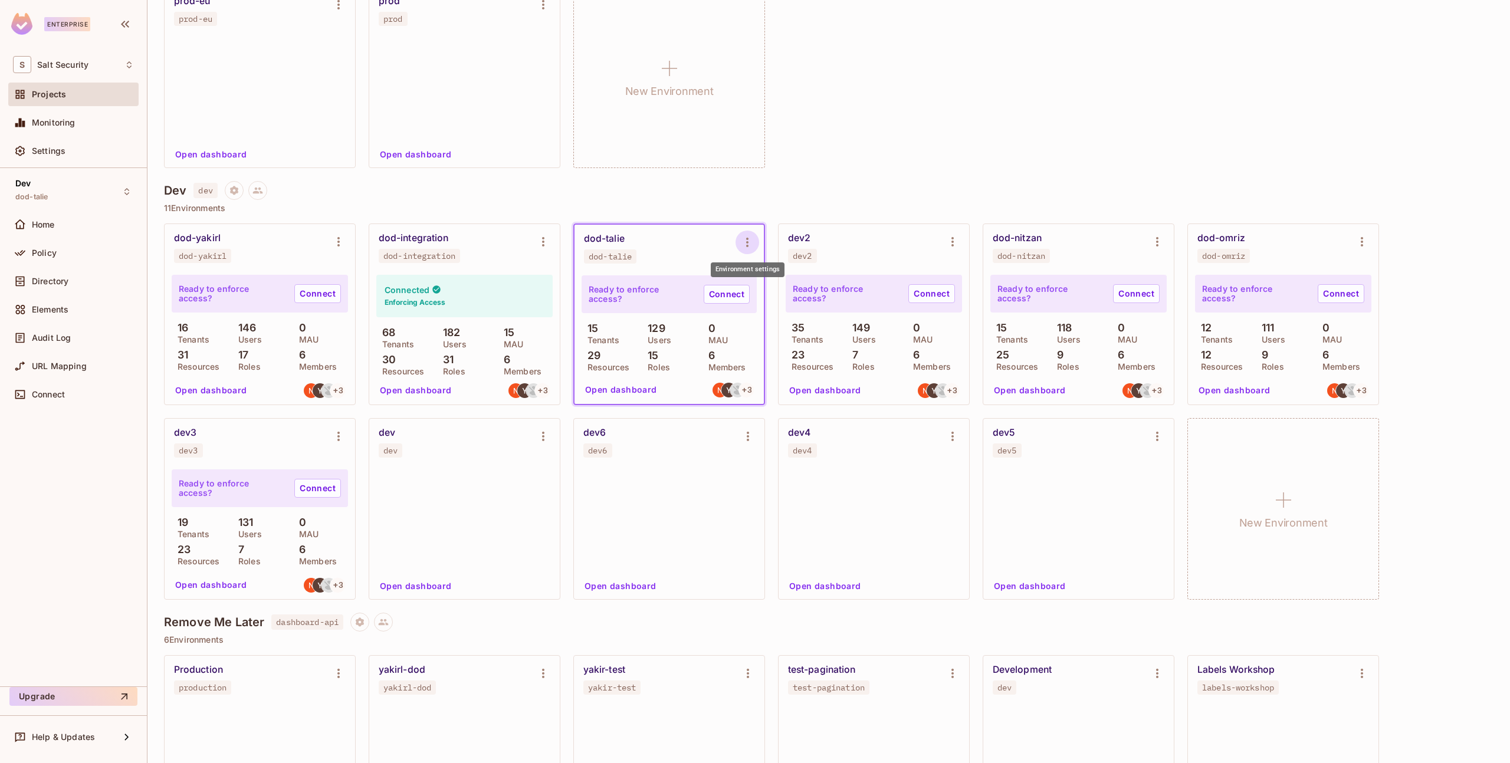
click at [749, 241] on icon "Environment settings" at bounding box center [747, 242] width 14 height 14
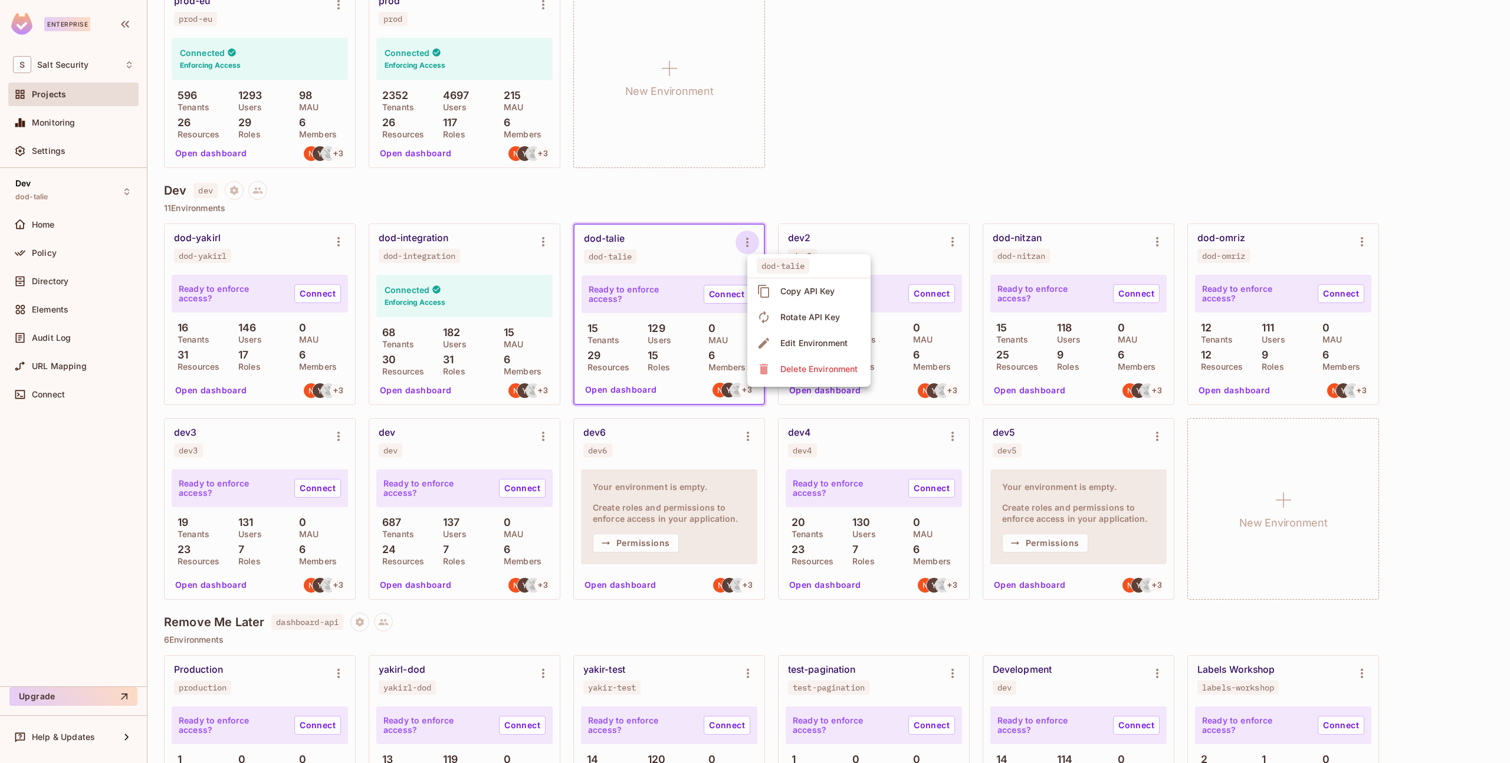
click at [796, 293] on div "Copy API Key" at bounding box center [807, 291] width 55 height 12
